Goal: Entertainment & Leisure: Consume media (video, audio)

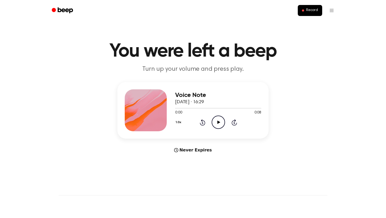
click at [217, 124] on icon "Play Audio" at bounding box center [218, 122] width 13 height 13
click at [215, 118] on icon "Play Audio" at bounding box center [218, 122] width 13 height 13
click at [222, 122] on icon "Play Audio" at bounding box center [218, 122] width 13 height 13
click at [221, 124] on icon "Pause Audio" at bounding box center [218, 122] width 13 height 13
click at [218, 125] on icon "Play Audio" at bounding box center [218, 122] width 13 height 13
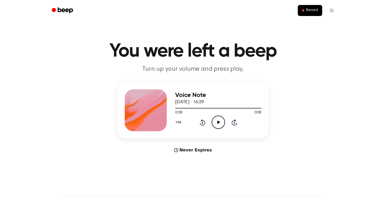
click at [218, 124] on icon "Play Audio" at bounding box center [218, 122] width 13 height 13
click at [215, 124] on icon "Play Audio" at bounding box center [218, 122] width 13 height 13
click at [219, 125] on icon "Play Audio" at bounding box center [218, 122] width 13 height 13
